Goal: Task Accomplishment & Management: Use online tool/utility

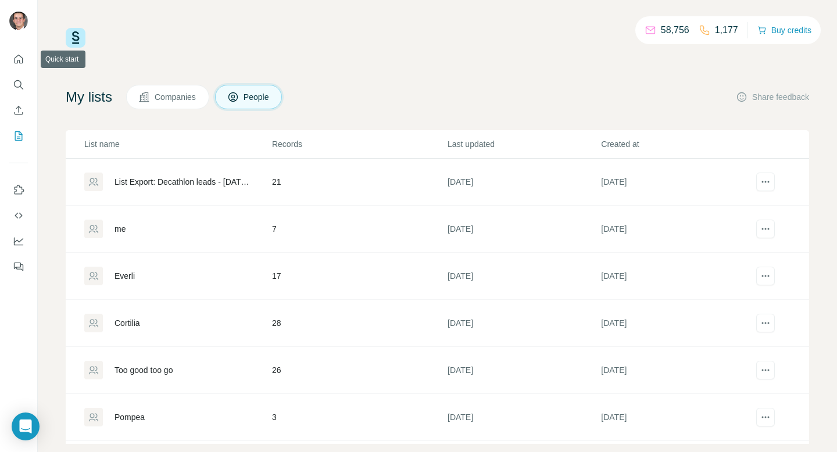
click at [15, 73] on nav at bounding box center [18, 98] width 19 height 98
click at [15, 85] on icon "Search" at bounding box center [19, 85] width 12 height 12
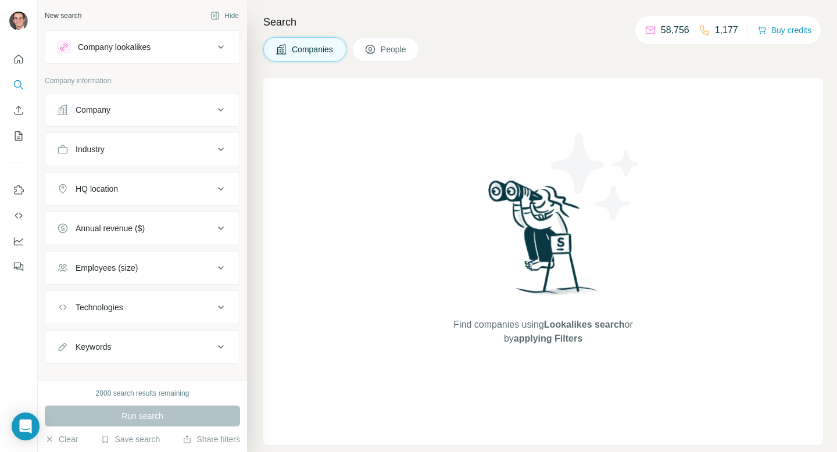
click at [197, 44] on div "Company lookalikes" at bounding box center [135, 47] width 157 height 14
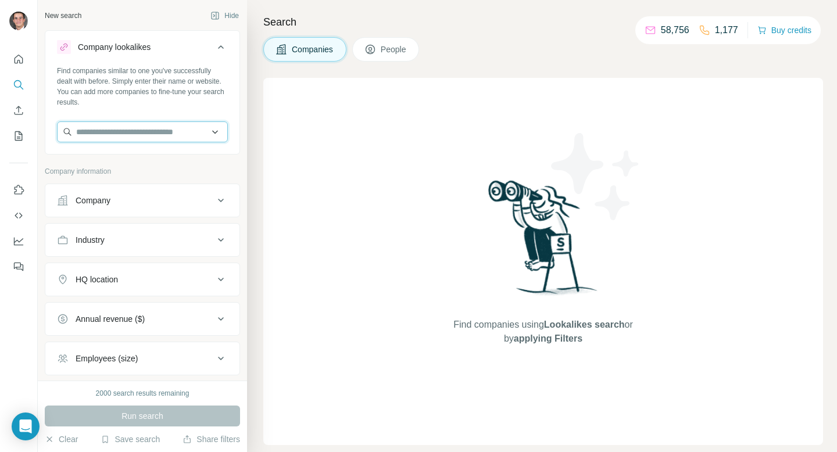
click at [166, 130] on input "text" at bounding box center [142, 132] width 171 height 21
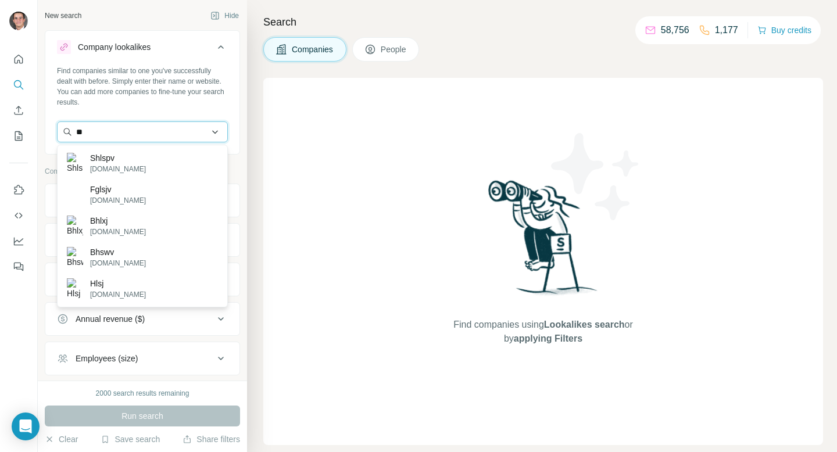
type input "*"
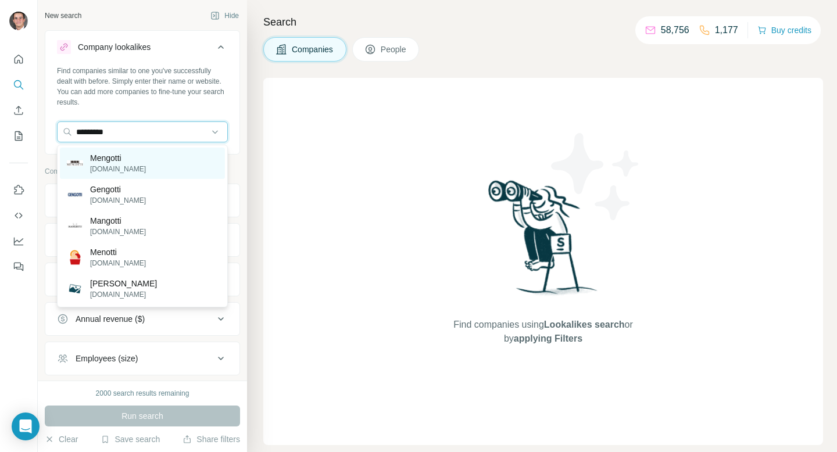
type input "********"
click at [163, 163] on div "[PERSON_NAME][DOMAIN_NAME]" at bounding box center [142, 163] width 165 height 31
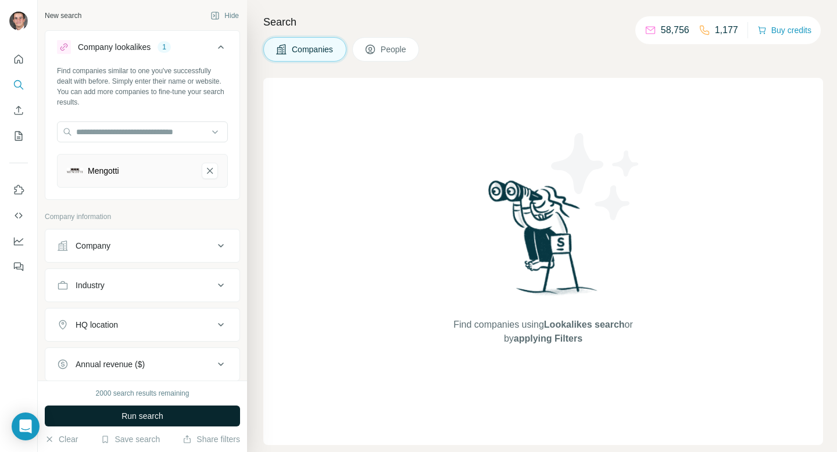
click at [148, 418] on span "Run search" at bounding box center [143, 417] width 42 height 12
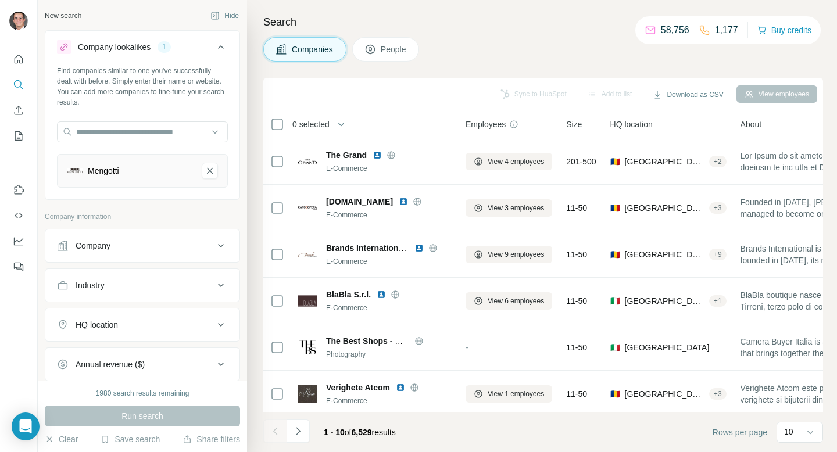
click at [174, 331] on button "HQ location" at bounding box center [142, 325] width 194 height 28
click at [149, 350] on input "text" at bounding box center [142, 354] width 171 height 21
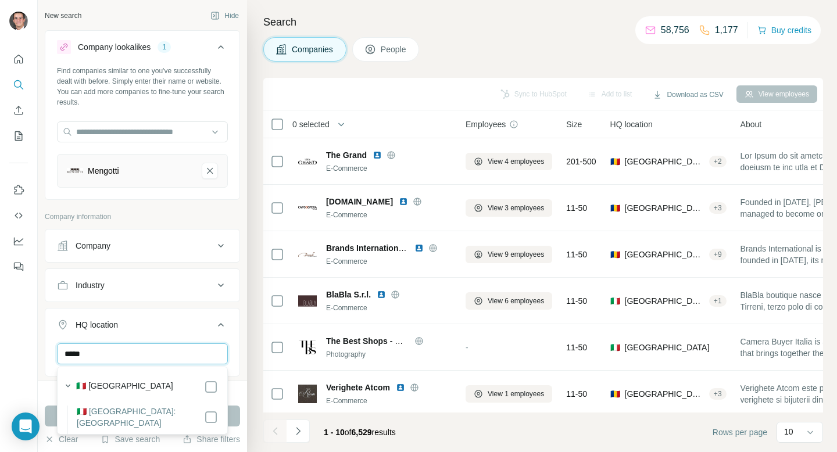
type input "*****"
click at [127, 388] on div "🇮🇹 [GEOGRAPHIC_DATA]" at bounding box center [147, 387] width 142 height 14
click at [175, 334] on button "HQ location 1" at bounding box center [142, 327] width 194 height 33
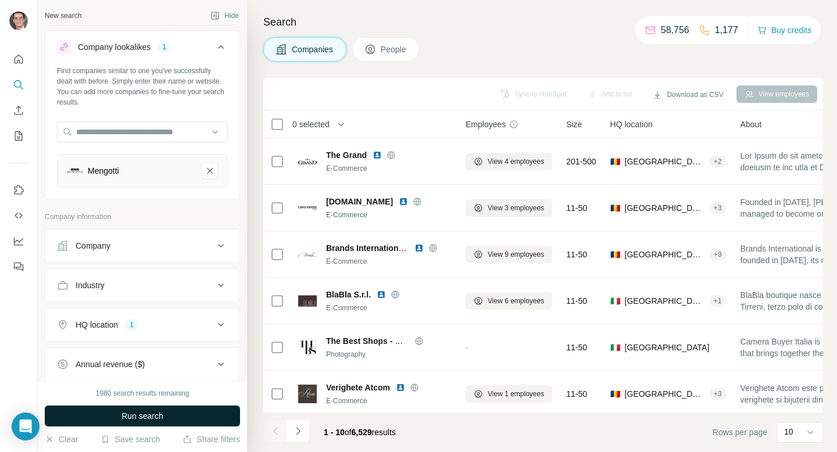
click at [149, 414] on span "Run search" at bounding box center [143, 417] width 42 height 12
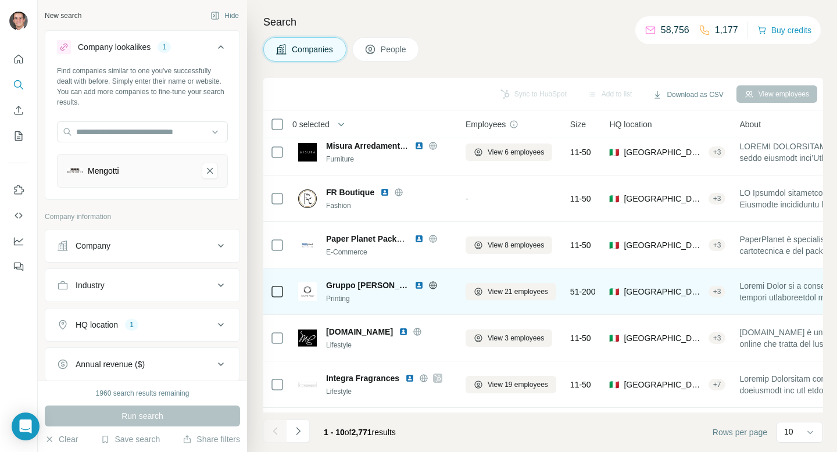
scroll to position [105, 0]
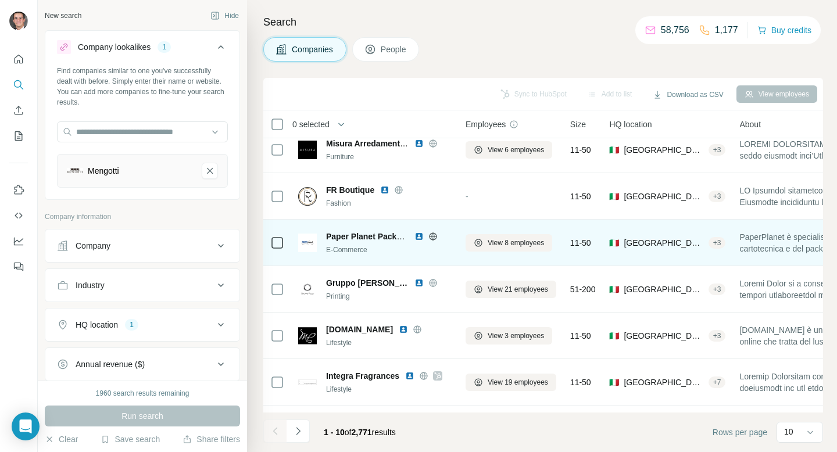
click at [435, 237] on icon at bounding box center [433, 236] width 9 height 9
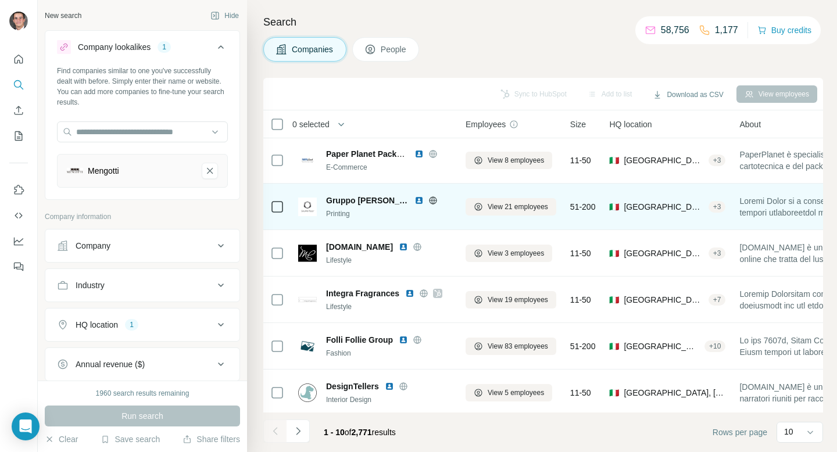
scroll to position [191, 0]
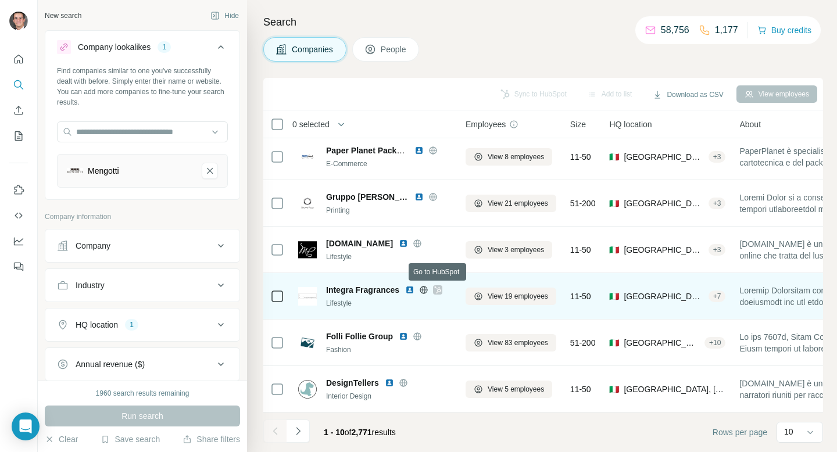
click at [440, 291] on icon at bounding box center [438, 290] width 6 height 7
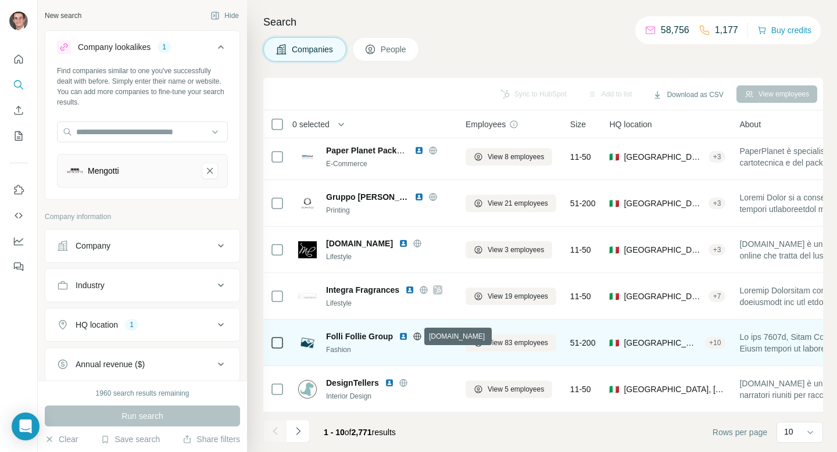
click at [414, 340] on icon at bounding box center [418, 337] width 8 height 8
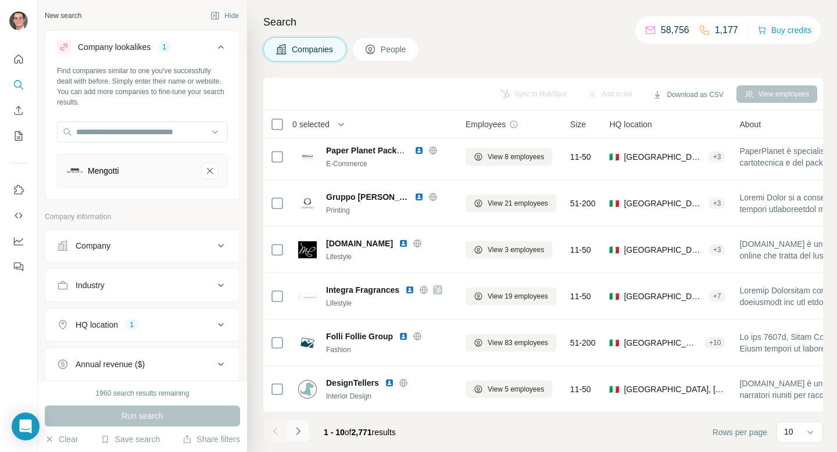
click at [297, 427] on icon "Navigate to next page" at bounding box center [299, 432] width 12 height 12
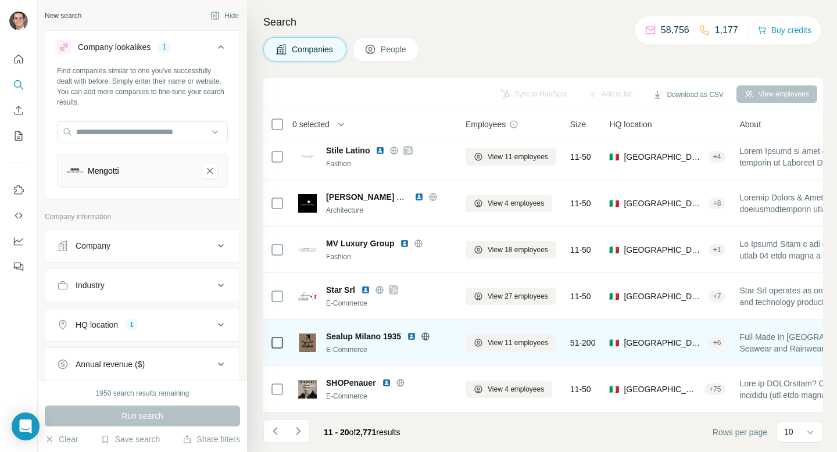
scroll to position [186, 0]
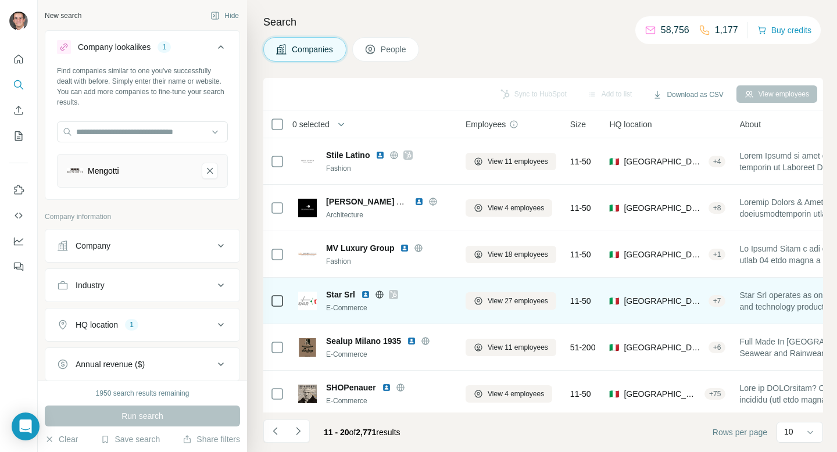
click at [394, 294] on icon at bounding box center [393, 294] width 6 height 7
click at [382, 295] on icon at bounding box center [379, 294] width 9 height 9
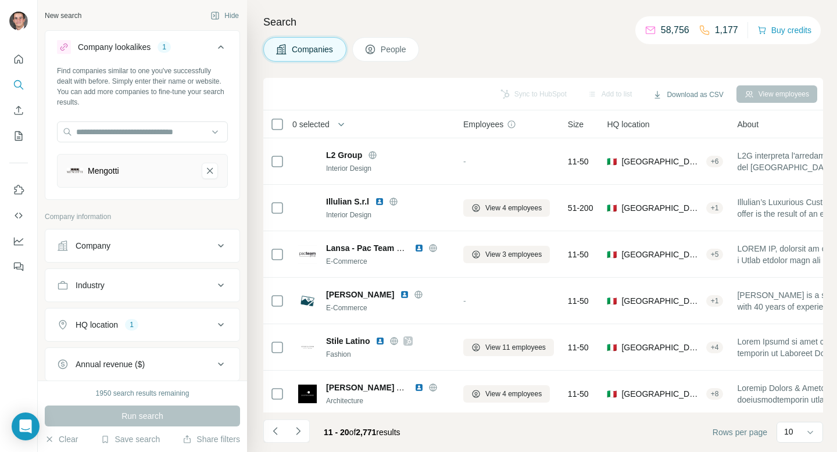
scroll to position [191, 2]
